Goal: Ask a question: Seek information or help from site administrators or community

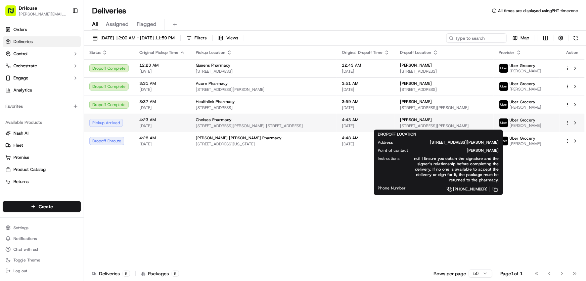
click at [454, 121] on div "[PERSON_NAME]" at bounding box center [445, 119] width 88 height 5
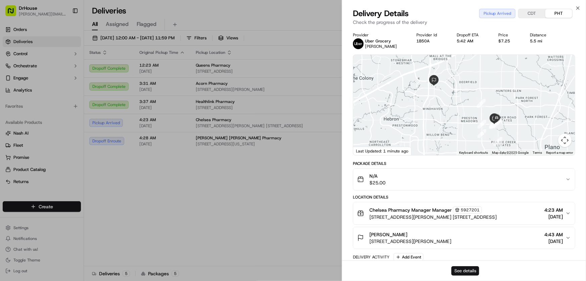
click at [462, 270] on button "See details" at bounding box center [466, 270] width 28 height 9
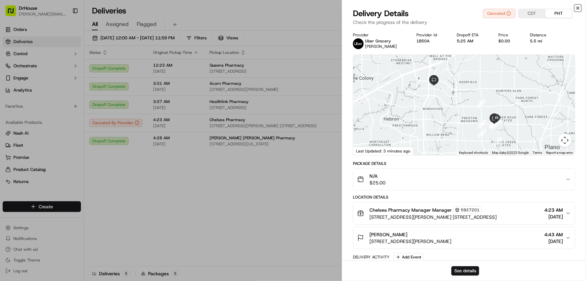
click at [579, 7] on icon "button" at bounding box center [578, 8] width 3 height 3
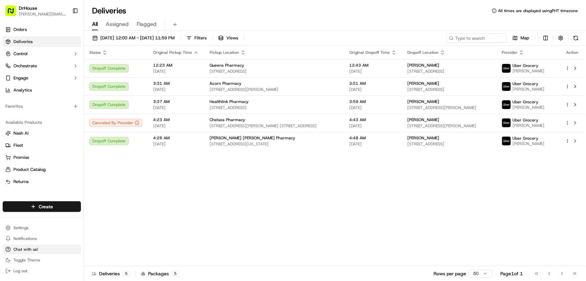
click at [30, 245] on button "Chat with us!" at bounding box center [42, 248] width 78 height 9
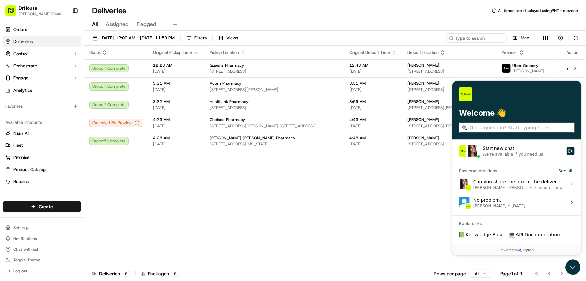
click at [507, 185] on span "[PERSON_NAME] [PERSON_NAME]" at bounding box center [500, 187] width 55 height 5
click at [459, 184] on button "View issue" at bounding box center [459, 184] width 0 height 0
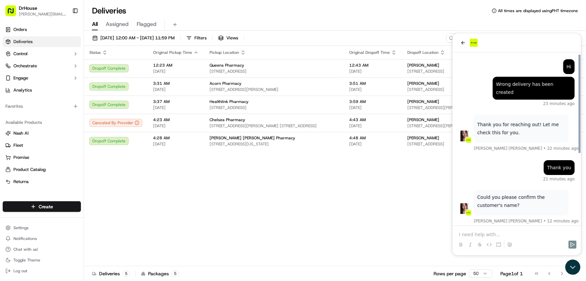
scroll to position [123, 0]
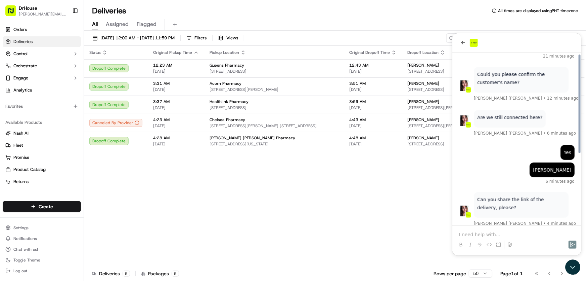
click at [489, 233] on p at bounding box center [517, 234] width 116 height 7
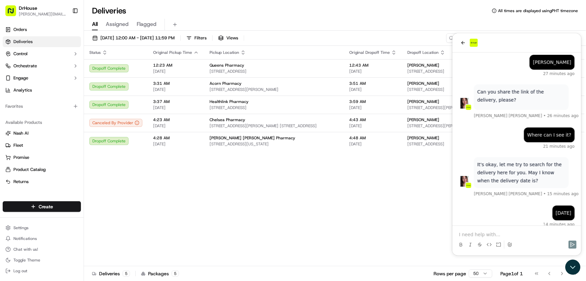
scroll to position [314, 0]
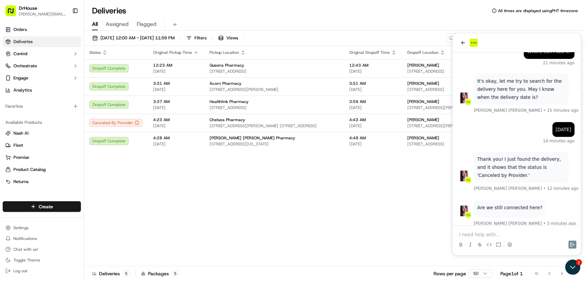
click at [508, 236] on p at bounding box center [517, 234] width 116 height 7
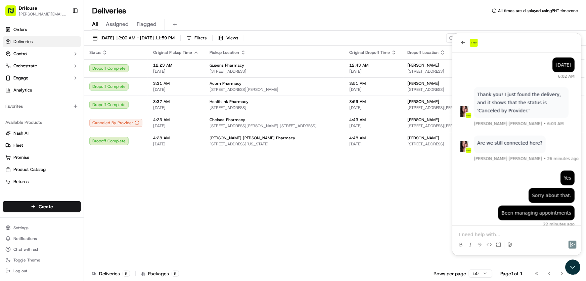
scroll to position [486, 0]
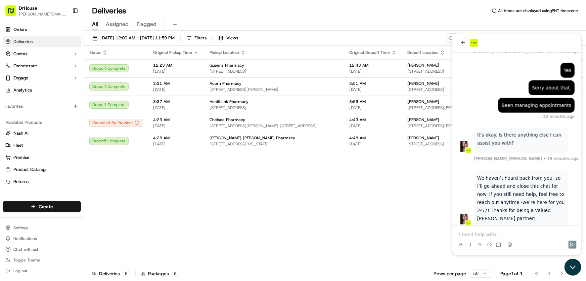
click at [570, 263] on icon "Open customer support" at bounding box center [573, 266] width 17 height 17
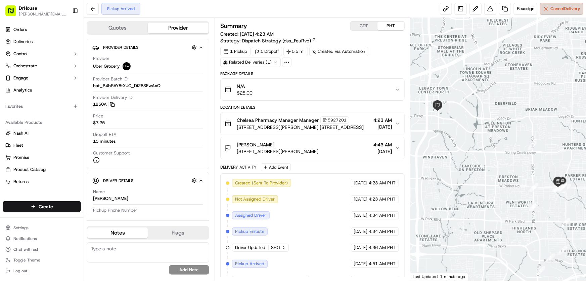
click at [559, 10] on span "Cancel Delivery" at bounding box center [566, 9] width 30 height 6
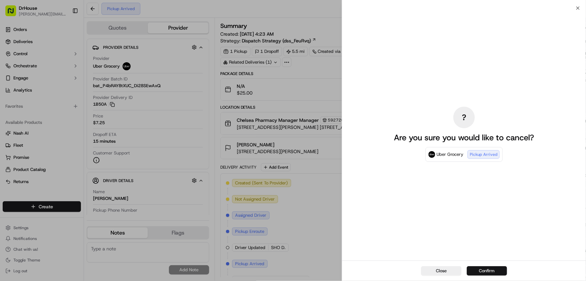
click at [490, 270] on button "Confirm" at bounding box center [487, 270] width 40 height 9
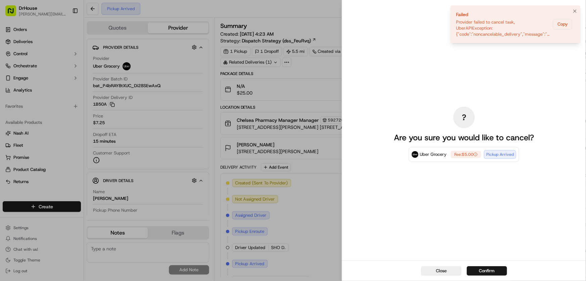
click at [577, 6] on li "Failed Provider failed to cancel task, UberAPIException: {"code":"noncancelable…" at bounding box center [516, 24] width 130 height 38
click at [575, 11] on icon "Notifications (F8)" at bounding box center [575, 11] width 3 height 3
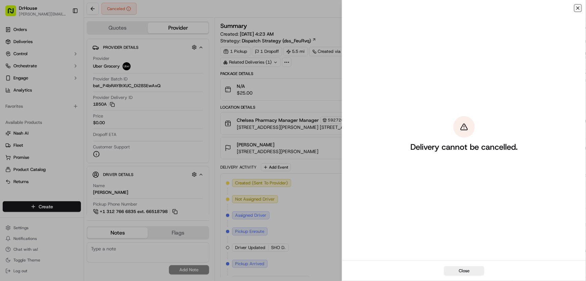
click at [578, 7] on icon "button" at bounding box center [578, 7] width 5 height 5
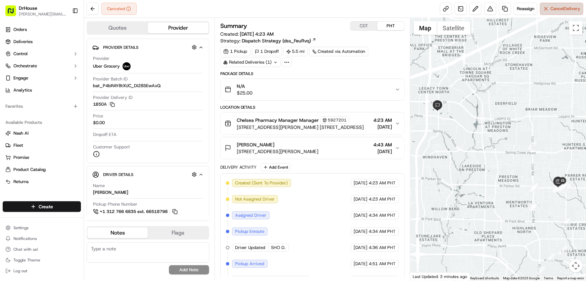
click at [556, 9] on span "Cancel Delivery" at bounding box center [566, 9] width 30 height 6
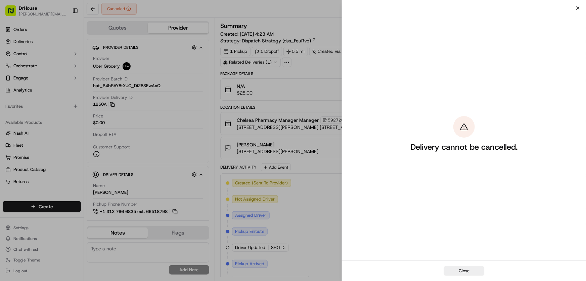
click at [576, 7] on icon "button" at bounding box center [578, 7] width 5 height 5
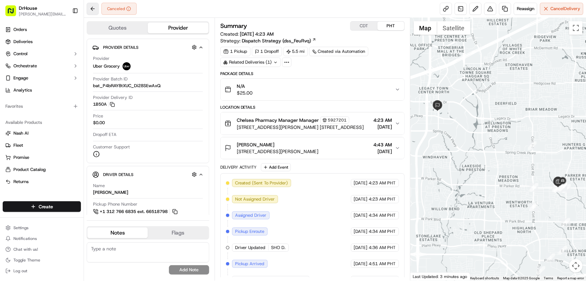
click at [93, 7] on button at bounding box center [93, 9] width 12 height 12
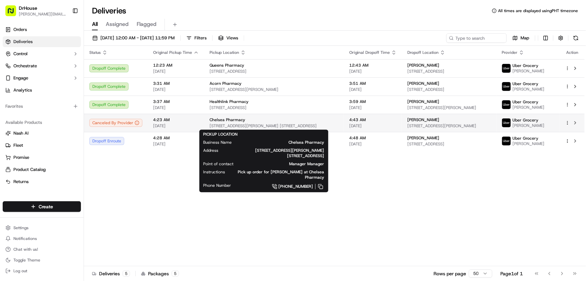
click at [306, 123] on span "[STREET_ADDRESS][PERSON_NAME] [STREET_ADDRESS]" at bounding box center [274, 125] width 129 height 5
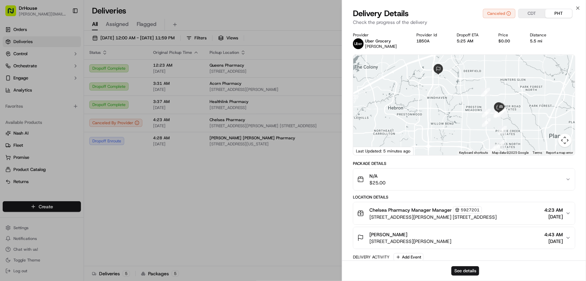
drag, startPoint x: 495, startPoint y: 205, endPoint x: 498, endPoint y: 178, distance: 26.7
click at [458, 269] on button "See details" at bounding box center [466, 270] width 28 height 9
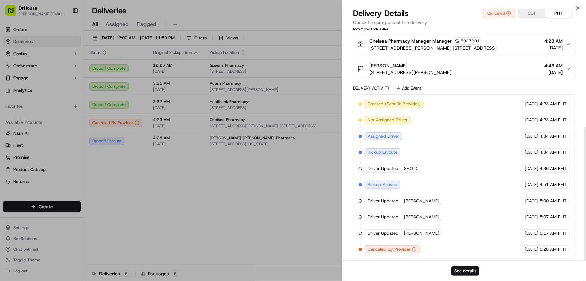
scroll to position [170, 0]
click at [579, 3] on div "Deliveries All times are displayed using PHT timezone All Assigned Flagged [DAT…" at bounding box center [335, 140] width 502 height 281
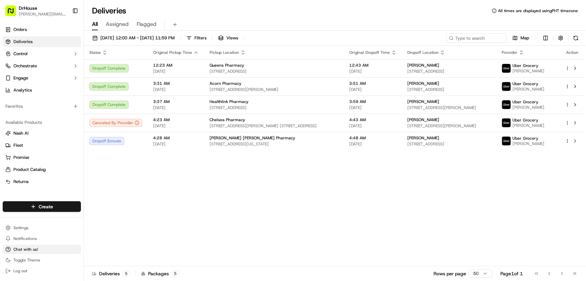
click at [30, 249] on span "Chat with us!" at bounding box center [25, 248] width 25 height 5
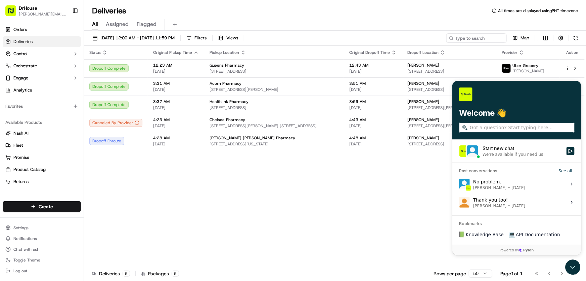
click at [512, 150] on div "Start new chat" at bounding box center [523, 148] width 80 height 7
click at [567, 150] on button "Start new chat We're available if you need us!" at bounding box center [571, 151] width 8 height 8
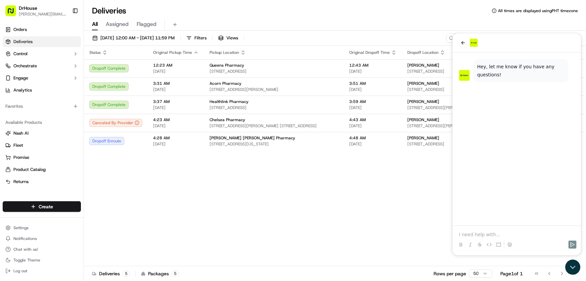
click at [494, 234] on p at bounding box center [517, 234] width 116 height 7
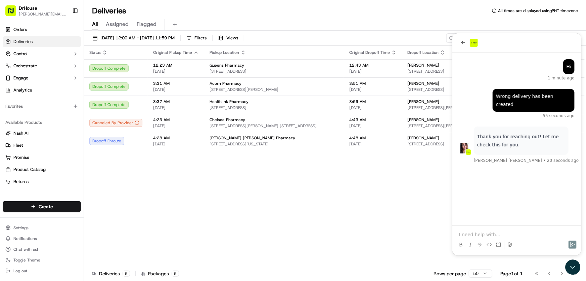
click at [464, 142] on img at bounding box center [464, 147] width 11 height 11
click at [498, 237] on p at bounding box center [517, 234] width 116 height 7
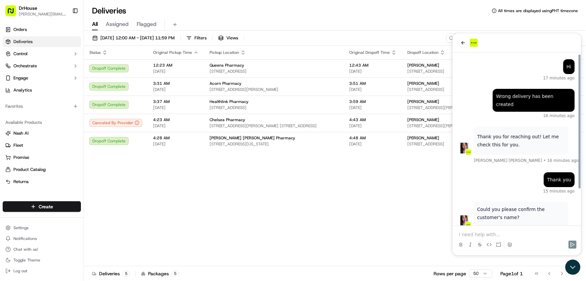
scroll to position [45, 0]
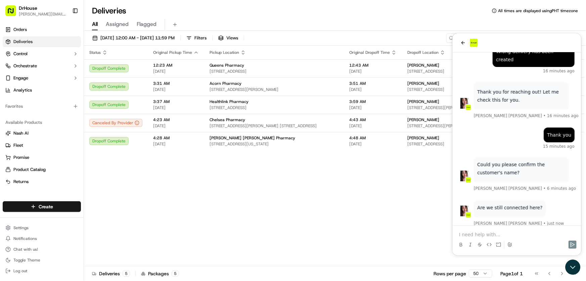
click at [506, 232] on p at bounding box center [517, 234] width 116 height 7
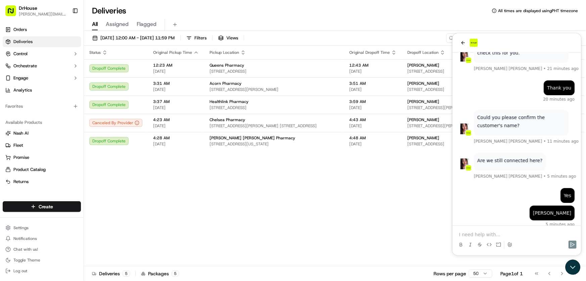
scroll to position [134, 0]
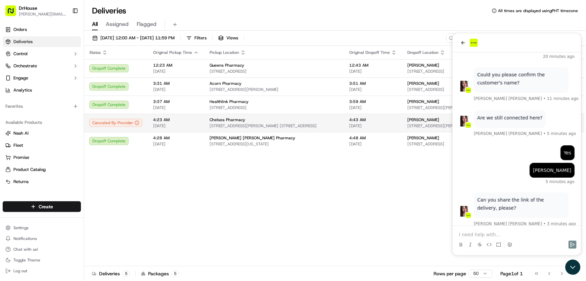
click at [315, 124] on span "[STREET_ADDRESS][PERSON_NAME] [STREET_ADDRESS]" at bounding box center [274, 125] width 129 height 5
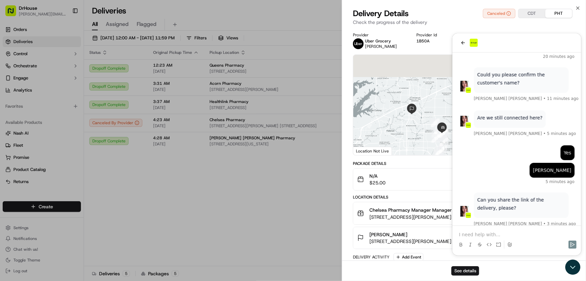
click at [581, 24] on div "Delivery Details Canceled CDT PHT Check the progress of the delivery" at bounding box center [464, 18] width 244 height 20
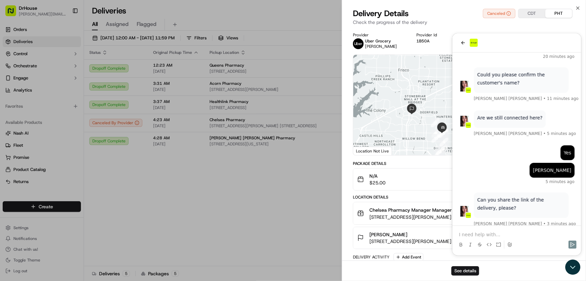
click at [572, 267] on div "See details" at bounding box center [464, 270] width 244 height 20
click at [572, 269] on div "See details" at bounding box center [464, 270] width 244 height 20
click at [566, 26] on div "Delivery Details Canceled CDT PHT Check the progress of the delivery" at bounding box center [464, 18] width 244 height 20
click at [466, 43] on div "5:25 AM" at bounding box center [472, 40] width 31 height 5
click at [462, 43] on div "5:25 AM" at bounding box center [472, 40] width 31 height 5
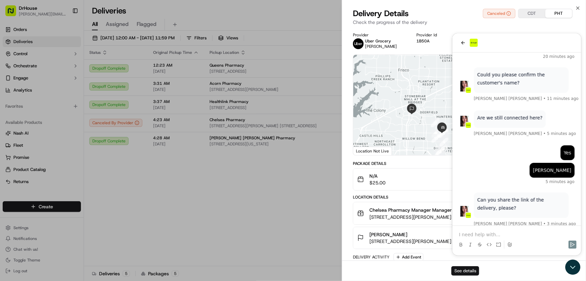
click at [461, 272] on button "See details" at bounding box center [466, 270] width 28 height 9
